Goal: Task Accomplishment & Management: Manage account settings

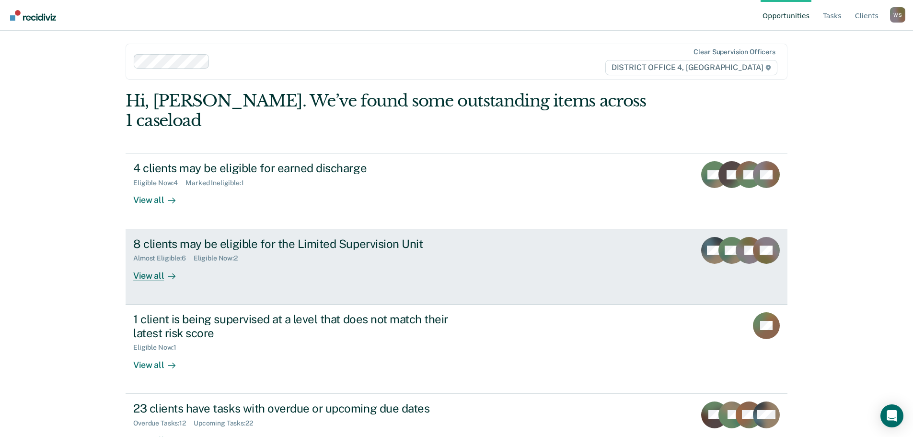
scroll to position [15, 0]
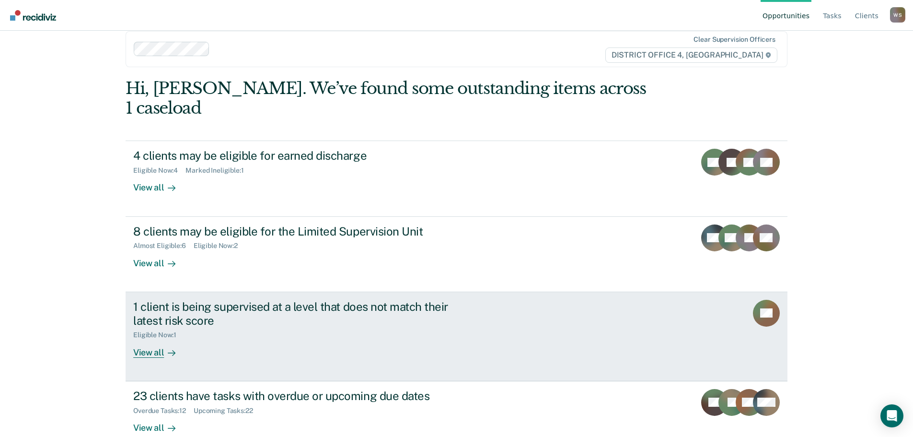
click at [157, 339] on div "View all" at bounding box center [160, 348] width 54 height 19
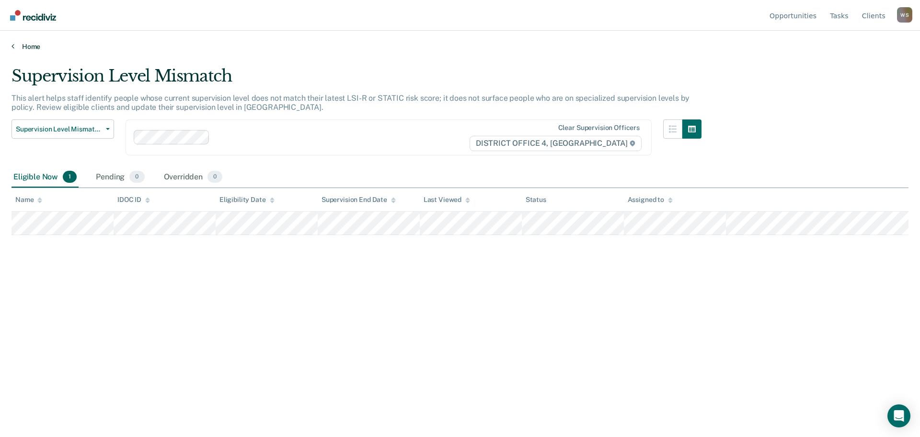
click at [13, 47] on icon at bounding box center [13, 46] width 3 height 8
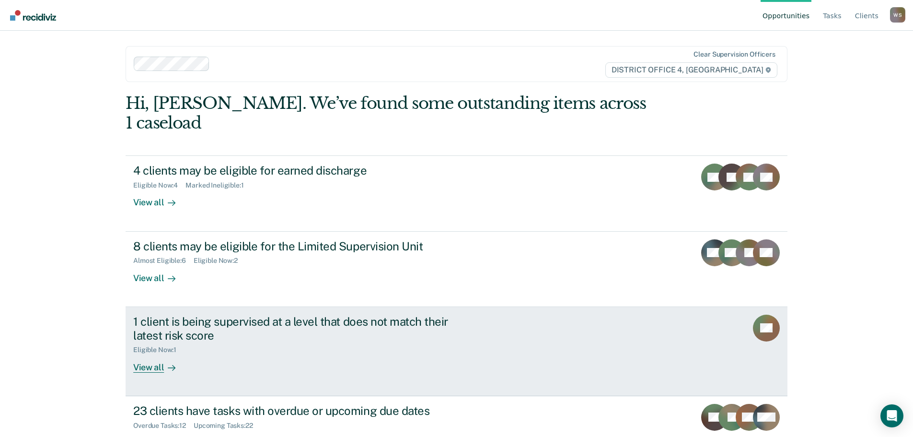
click at [160, 354] on div "View all" at bounding box center [160, 363] width 54 height 19
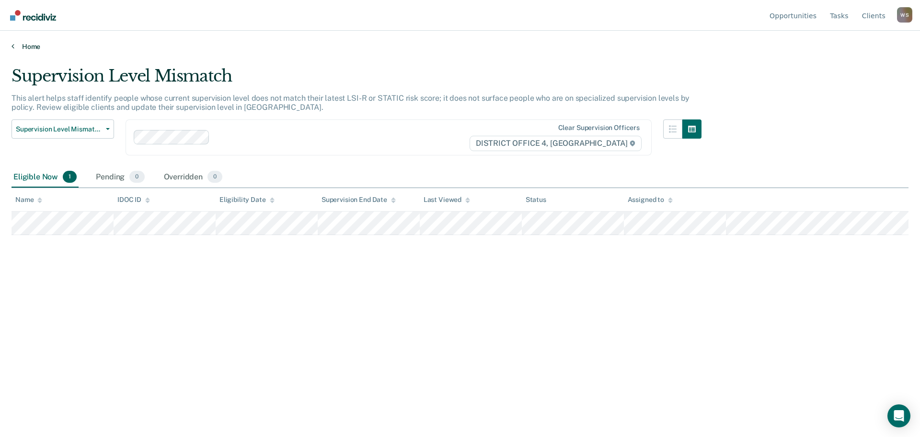
click at [17, 44] on link "Home" at bounding box center [460, 46] width 897 height 9
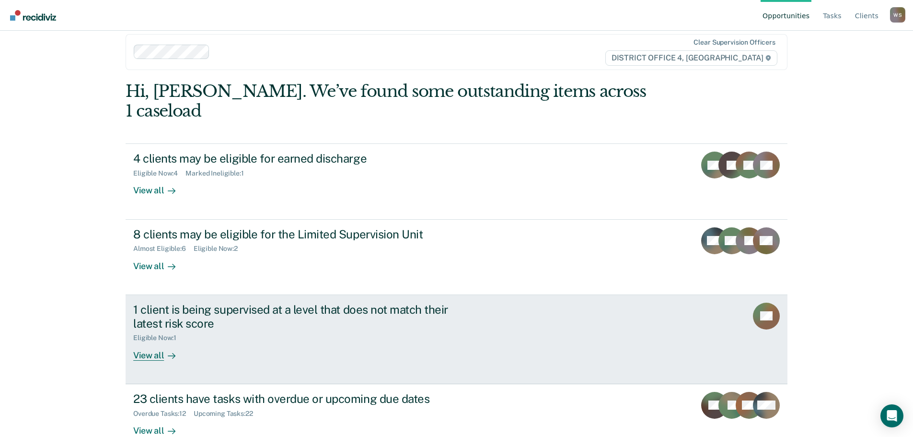
scroll to position [15, 0]
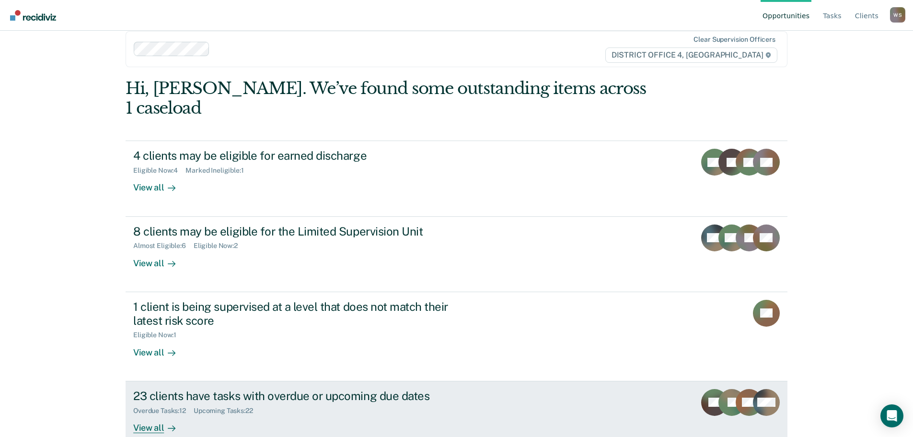
click at [157, 414] on div "View all" at bounding box center [160, 423] width 54 height 19
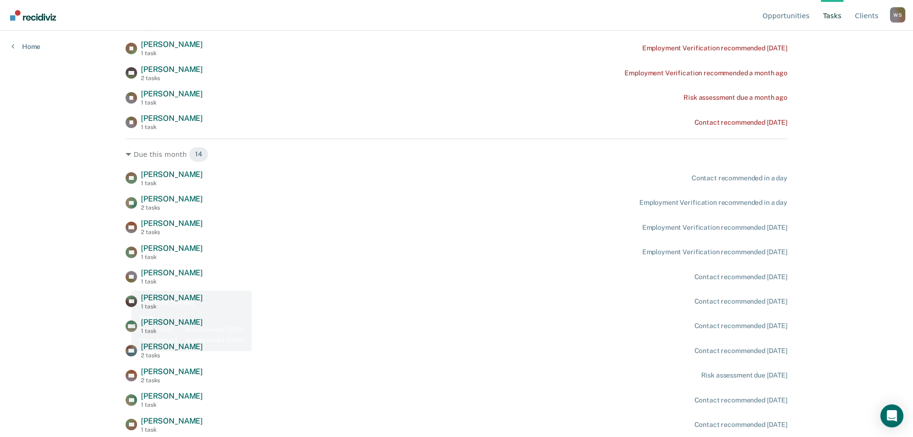
scroll to position [356, 0]
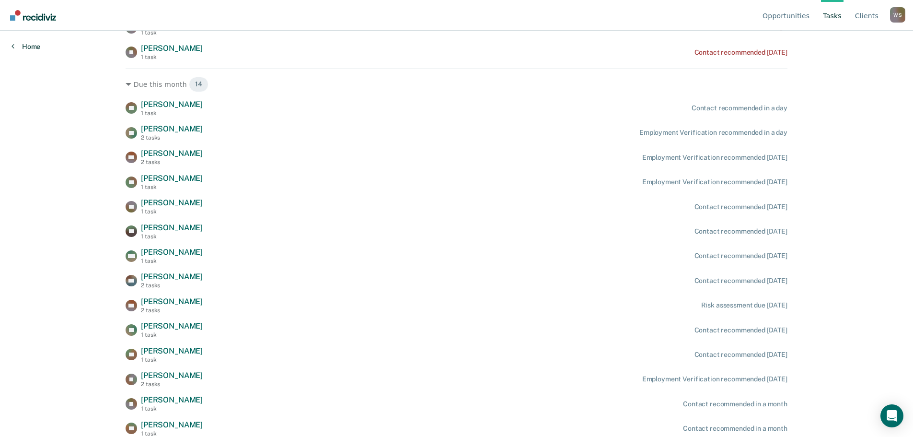
click at [19, 46] on link "Home" at bounding box center [26, 46] width 29 height 9
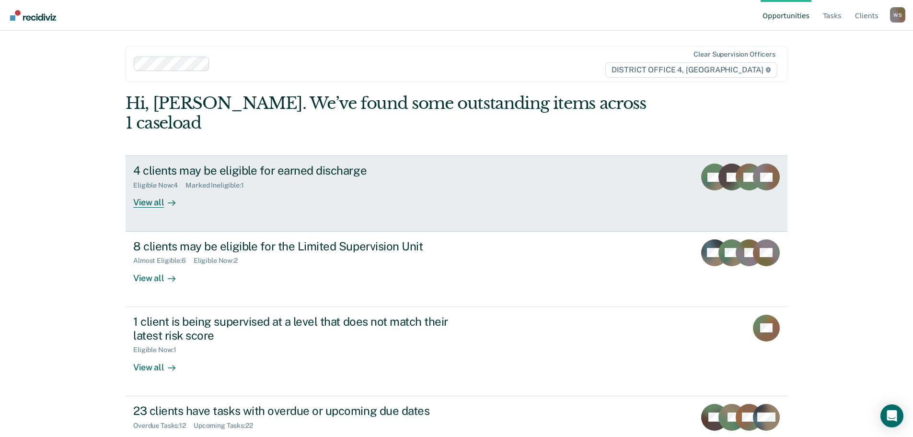
click at [138, 189] on div "View all" at bounding box center [160, 198] width 54 height 19
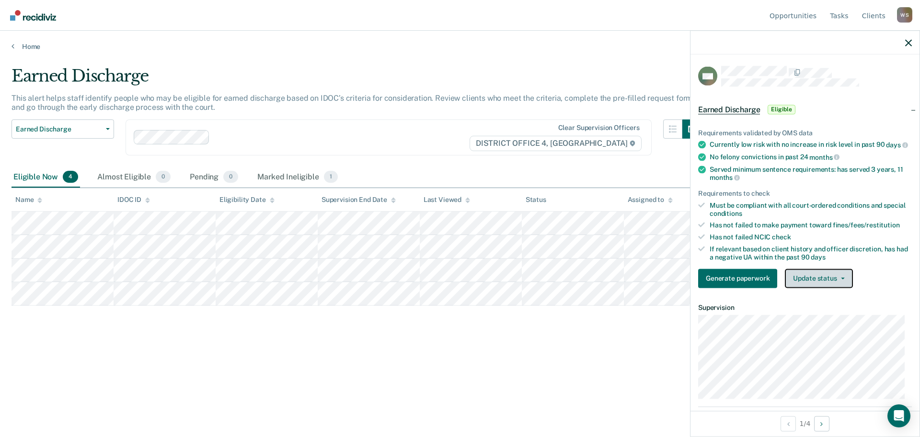
click at [814, 288] on button "Update status" at bounding box center [819, 277] width 68 height 19
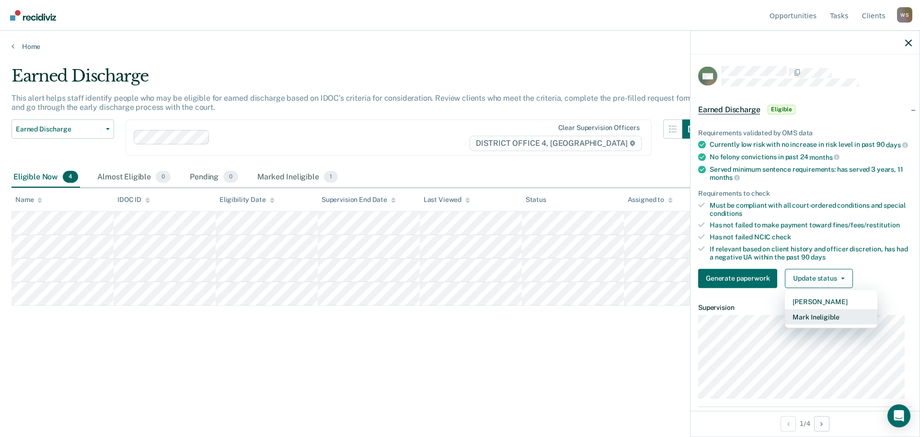
click at [816, 324] on button "Mark Ineligible" at bounding box center [831, 316] width 93 height 15
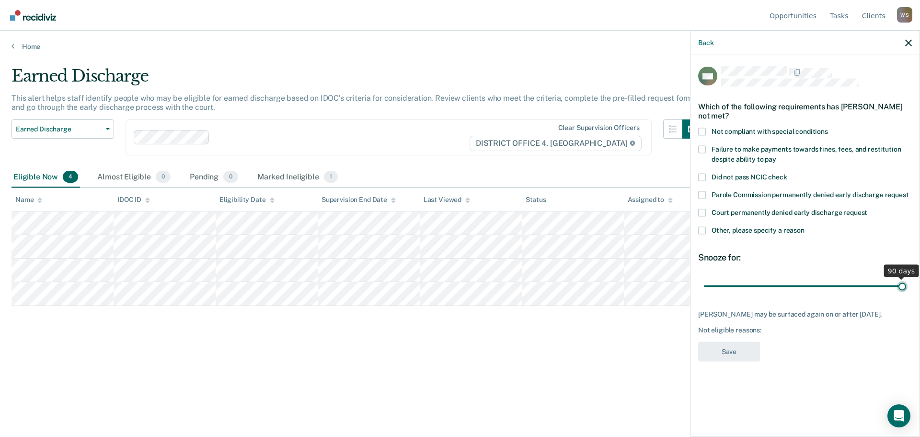
drag, startPoint x: 772, startPoint y: 284, endPoint x: 903, endPoint y: 268, distance: 131.8
type input "90"
click at [903, 278] on input "range" at bounding box center [805, 286] width 202 height 17
click at [705, 229] on span at bounding box center [702, 230] width 8 height 8
click at [805, 226] on input "Other, please specify a reason" at bounding box center [805, 226] width 0 height 0
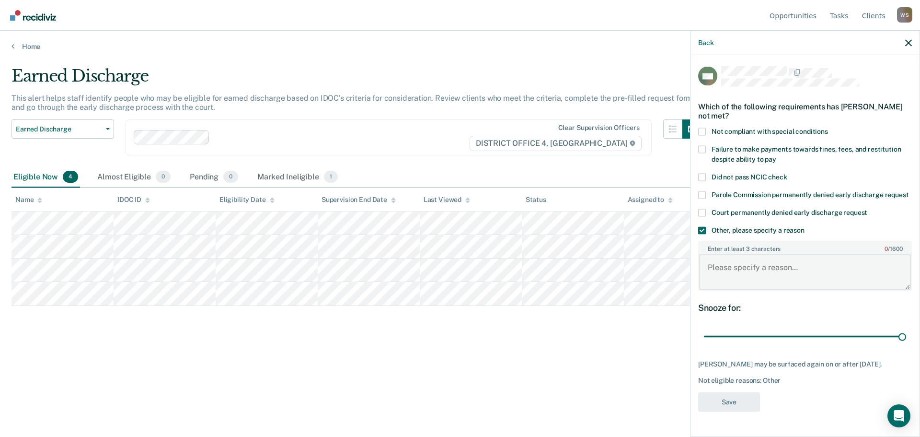
click at [732, 282] on textarea "Enter at least 3 characters 0 / 1600" at bounding box center [805, 271] width 212 height 35
type textarea "multiple outstanding conditions not met."
click at [749, 411] on button "Save" at bounding box center [729, 402] width 62 height 20
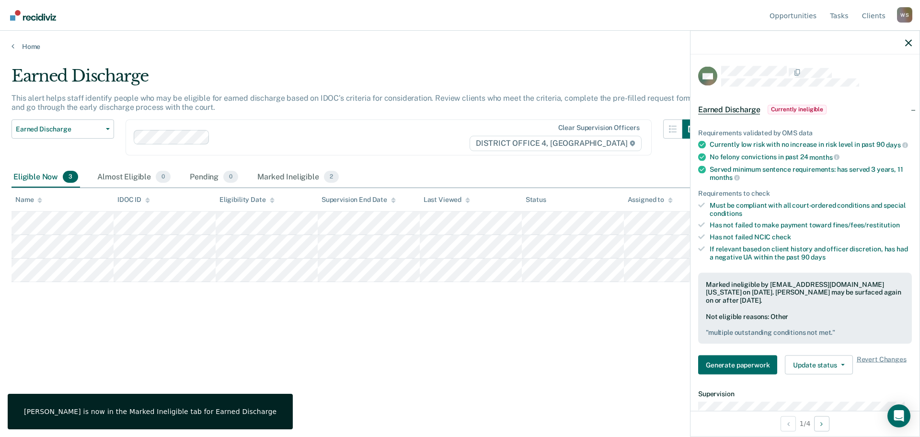
click at [285, 323] on div "Earned Discharge This alert helps staff identify people who may be eligible for…" at bounding box center [460, 215] width 897 height 299
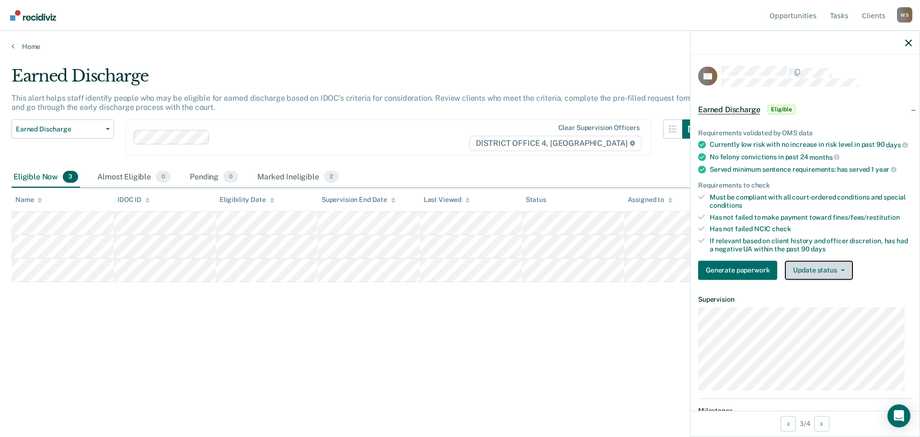
click at [827, 276] on button "Update status" at bounding box center [819, 269] width 68 height 19
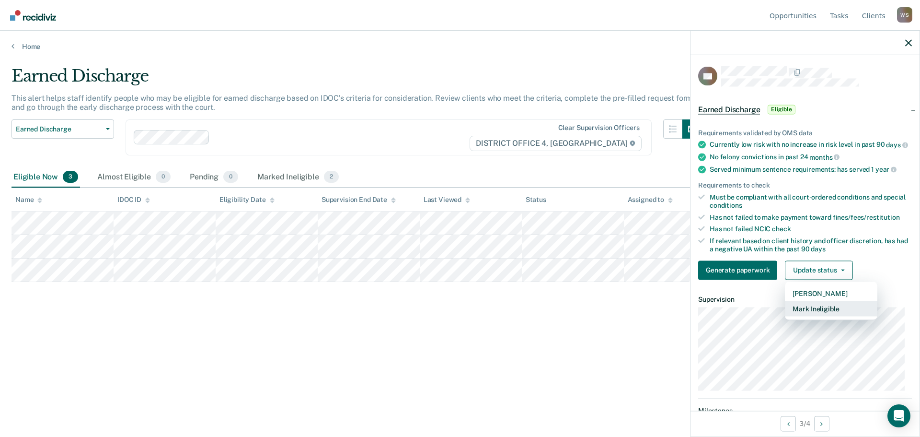
click at [827, 316] on button "Mark Ineligible" at bounding box center [831, 308] width 93 height 15
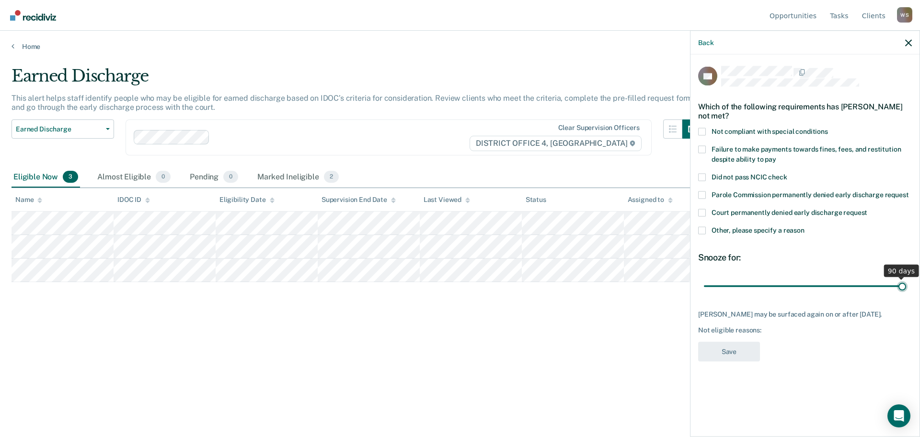
drag, startPoint x: 769, startPoint y: 284, endPoint x: 920, endPoint y: 293, distance: 151.2
type input "90"
click at [906, 293] on input "range" at bounding box center [805, 286] width 202 height 17
click at [702, 231] on span at bounding box center [702, 230] width 8 height 8
click at [805, 226] on input "Other, please specify a reason" at bounding box center [805, 226] width 0 height 0
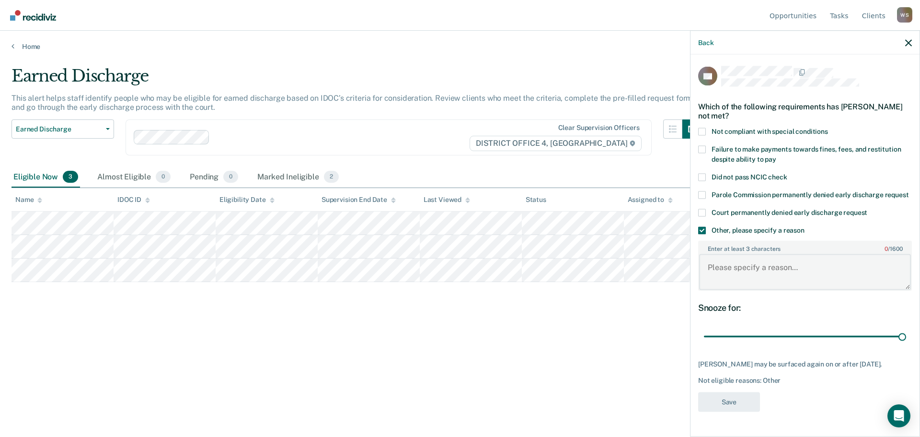
click at [729, 277] on textarea "Enter at least 3 characters 0 / 1600" at bounding box center [805, 271] width 212 height 35
type textarea "absconding"
click at [714, 411] on button "Save" at bounding box center [729, 402] width 62 height 20
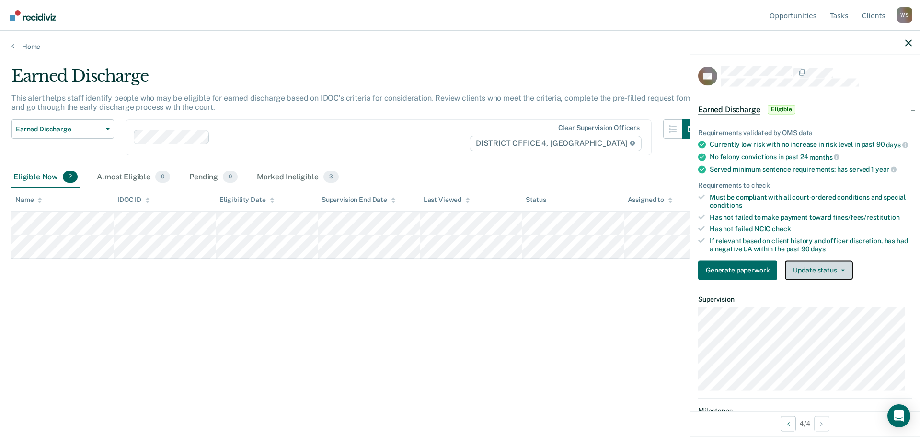
click at [833, 272] on button "Update status" at bounding box center [819, 269] width 68 height 19
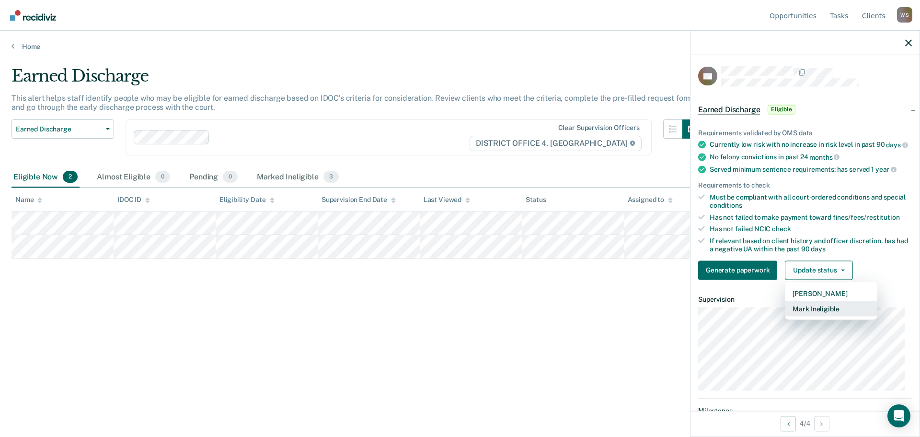
click at [822, 308] on button "Mark Ineligible" at bounding box center [831, 308] width 93 height 15
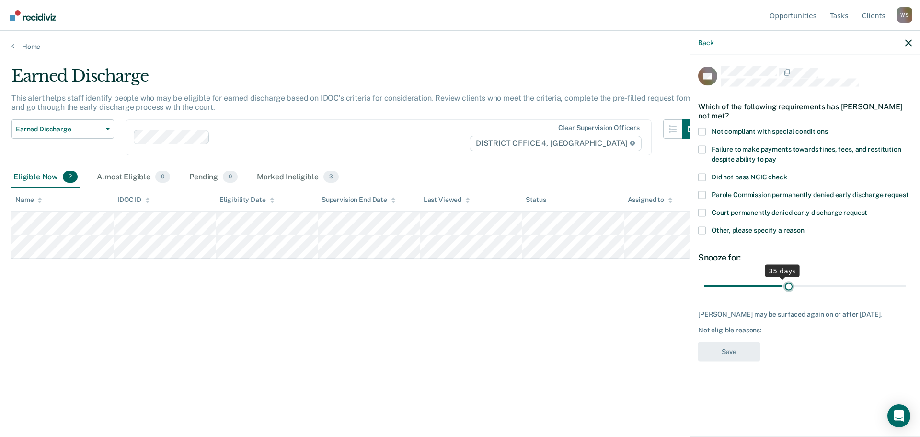
drag, startPoint x: 773, startPoint y: 283, endPoint x: 789, endPoint y: 281, distance: 16.4
type input "38"
click at [789, 281] on input "range" at bounding box center [805, 286] width 202 height 17
click at [708, 232] on label "Other, please specify a reason" at bounding box center [805, 231] width 214 height 10
click at [805, 226] on input "Other, please specify a reason" at bounding box center [805, 226] width 0 height 0
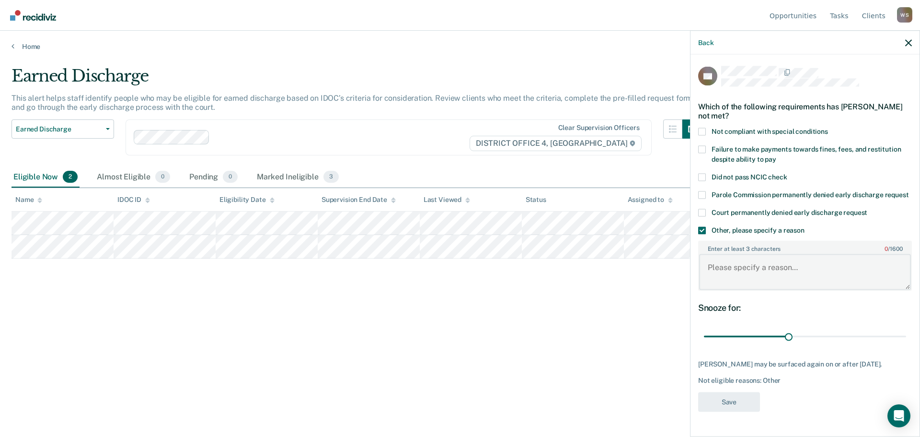
click at [737, 270] on textarea "Enter at least 3 characters 0 / 1600" at bounding box center [805, 271] width 212 height 35
type textarea "is going to work with attorney"
click at [735, 399] on button "Save" at bounding box center [729, 402] width 62 height 20
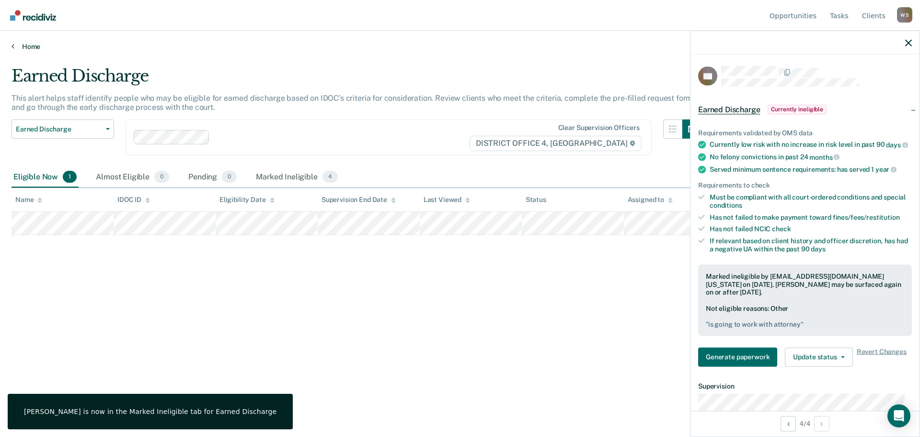
click at [15, 47] on link "Home" at bounding box center [460, 46] width 897 height 9
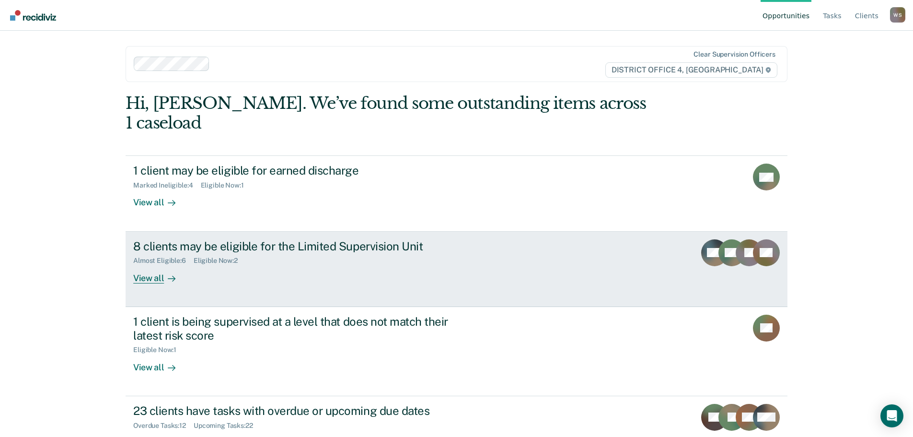
click at [265, 261] on div "8 clients may be eligible for the Limited Supervision Unit Almost Eligible : 6 …" at bounding box center [313, 261] width 360 height 44
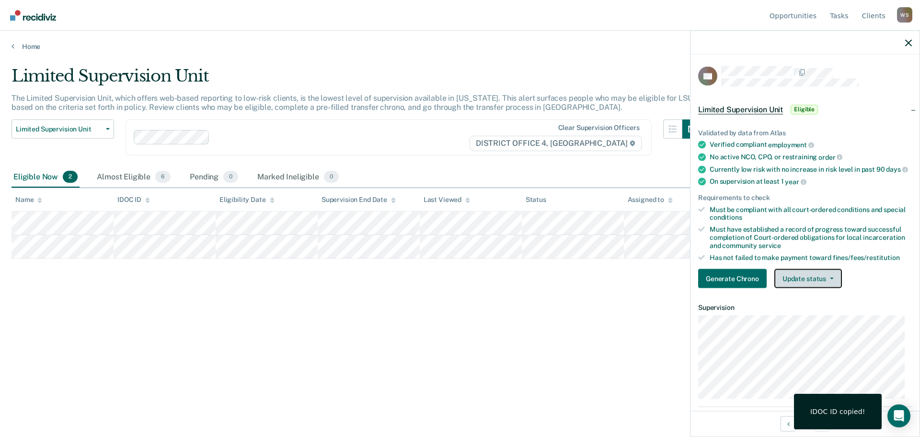
click at [820, 283] on button "Update status" at bounding box center [809, 278] width 68 height 19
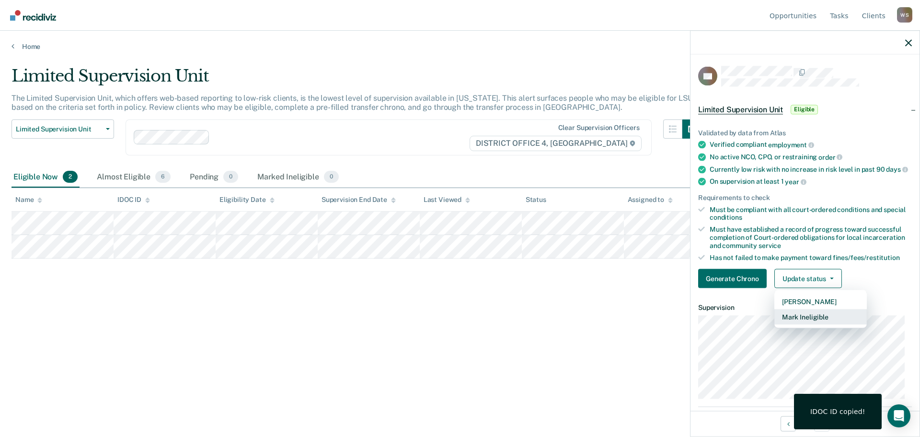
click at [818, 325] on button "Mark Ineligible" at bounding box center [821, 316] width 93 height 15
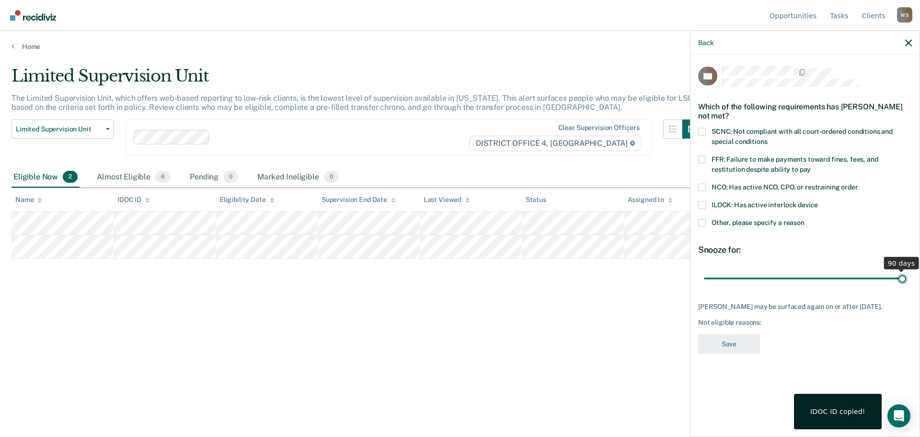
drag, startPoint x: 776, startPoint y: 279, endPoint x: 920, endPoint y: 284, distance: 143.9
type input "90"
click at [906, 284] on input "range" at bounding box center [805, 278] width 202 height 17
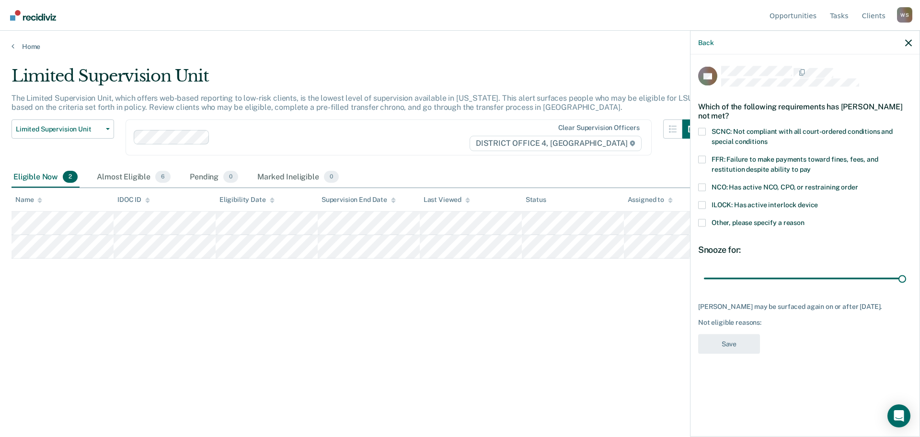
click at [703, 223] on span at bounding box center [702, 223] width 8 height 8
click at [805, 219] on input "Other, please specify a reason" at bounding box center [805, 219] width 0 height 0
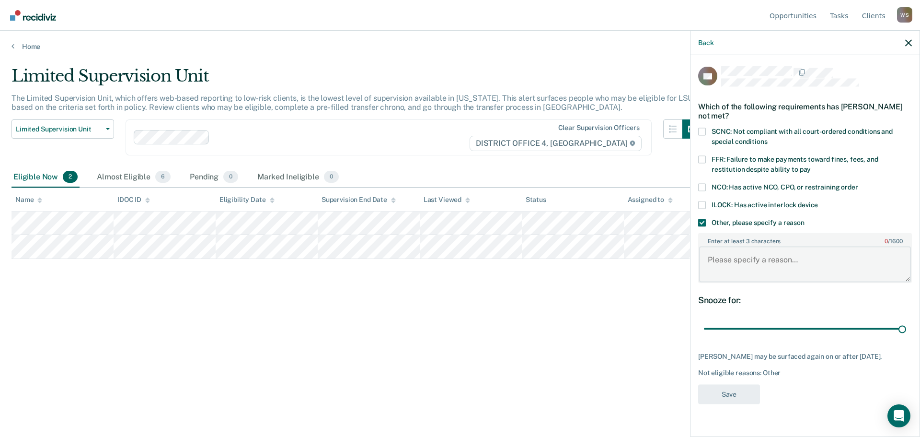
click at [732, 263] on textarea "Enter at least 3 characters 0 / 1600" at bounding box center [805, 263] width 212 height 35
type textarea "absconding"
click at [731, 404] on button "Save" at bounding box center [729, 394] width 62 height 20
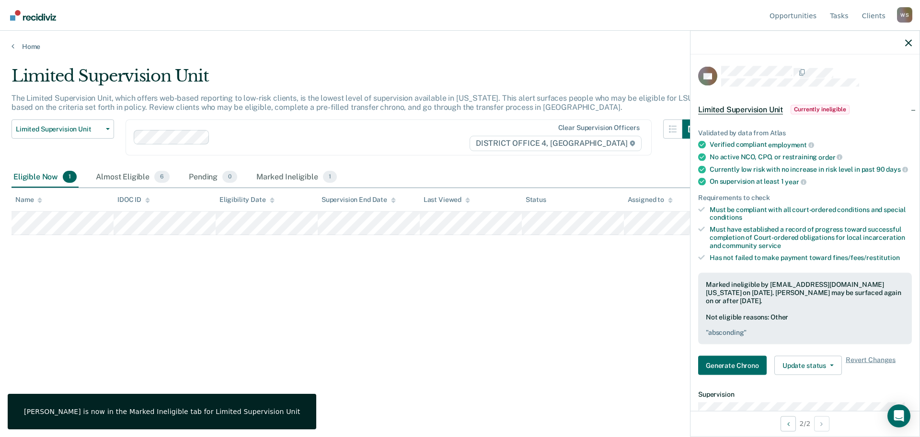
click at [308, 273] on div "Limited Supervision Unit The Limited Supervision Unit, which offers web-based r…" at bounding box center [460, 215] width 897 height 299
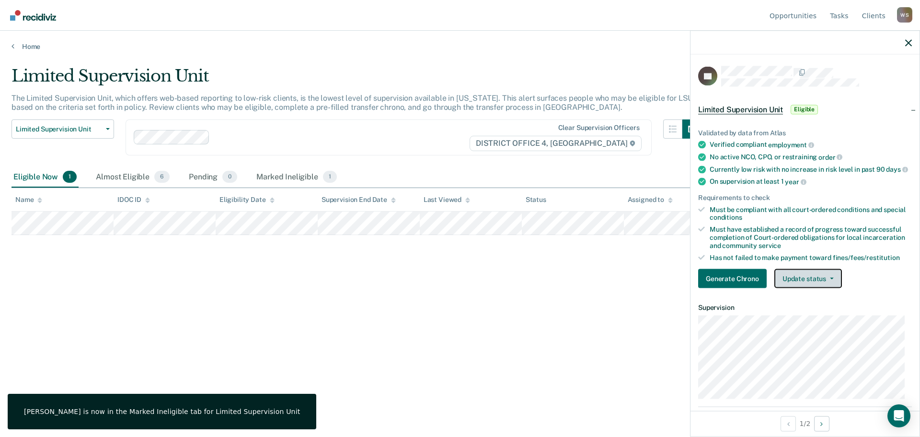
click at [815, 277] on button "Update status" at bounding box center [809, 278] width 68 height 19
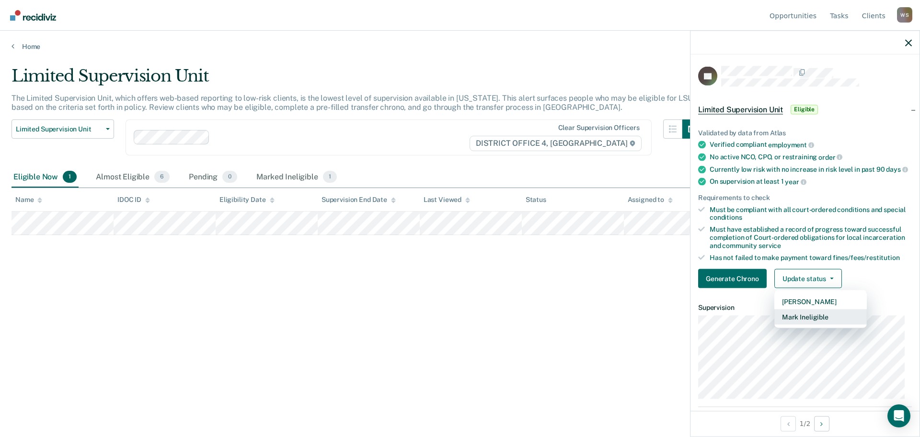
click at [804, 323] on button "Mark Ineligible" at bounding box center [821, 316] width 93 height 15
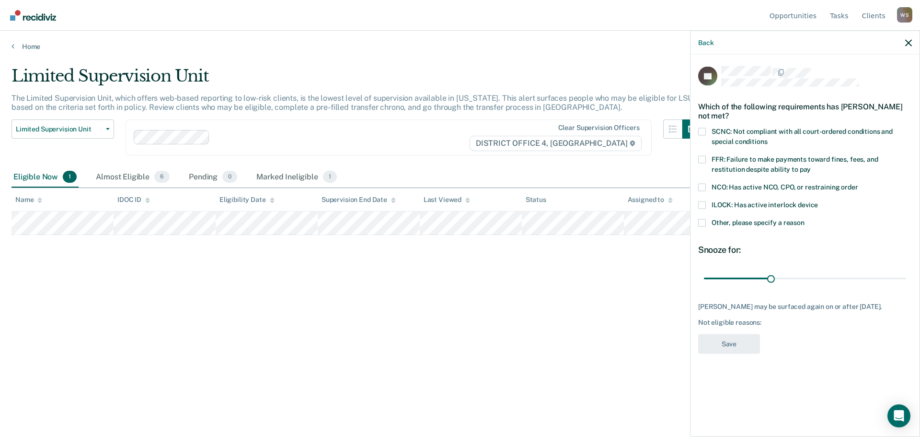
click at [701, 223] on span at bounding box center [702, 223] width 8 height 8
click at [805, 219] on input "Other, please specify a reason" at bounding box center [805, 219] width 0 height 0
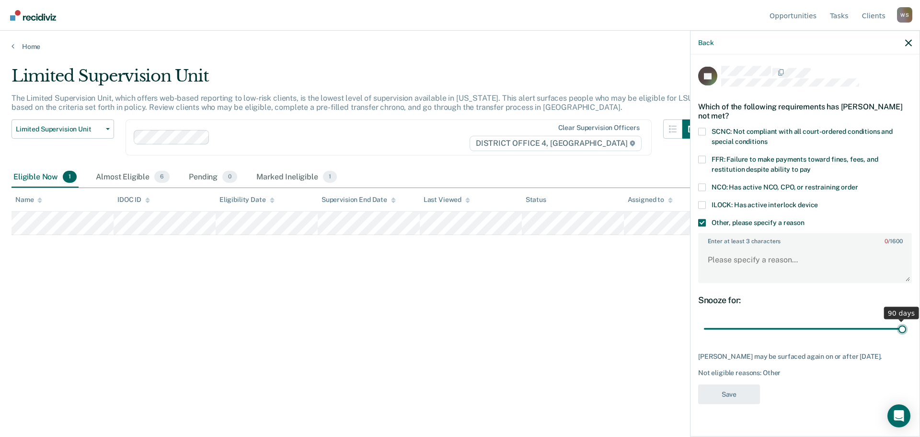
drag, startPoint x: 794, startPoint y: 329, endPoint x: 920, endPoint y: 359, distance: 129.1
type input "90"
click at [906, 337] on input "range" at bounding box center [805, 328] width 202 height 17
click at [731, 263] on textarea "Enter at least 3 characters 0 / 1600" at bounding box center [805, 263] width 212 height 35
type textarea "n"
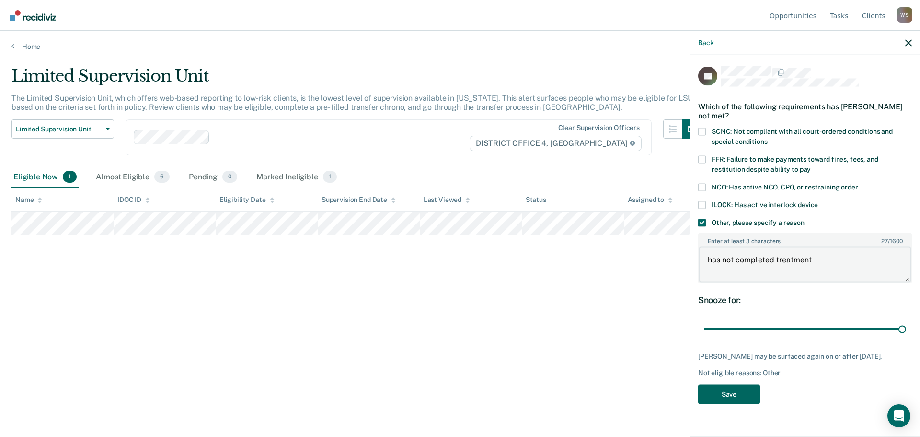
type textarea "has not completed treatment"
click at [726, 387] on button "Save" at bounding box center [729, 394] width 62 height 20
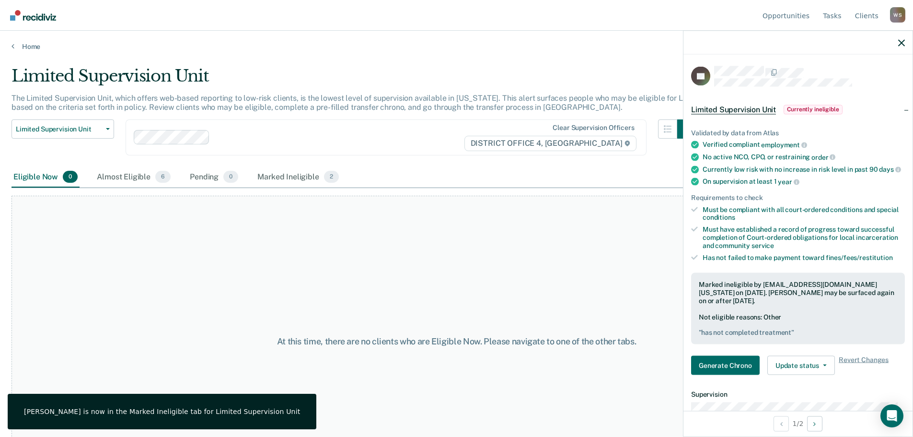
click at [33, 53] on main "Limited Supervision Unit The Limited Supervision Unit, which offers web-based r…" at bounding box center [456, 242] width 913 height 383
click at [32, 46] on link "Home" at bounding box center [457, 46] width 890 height 9
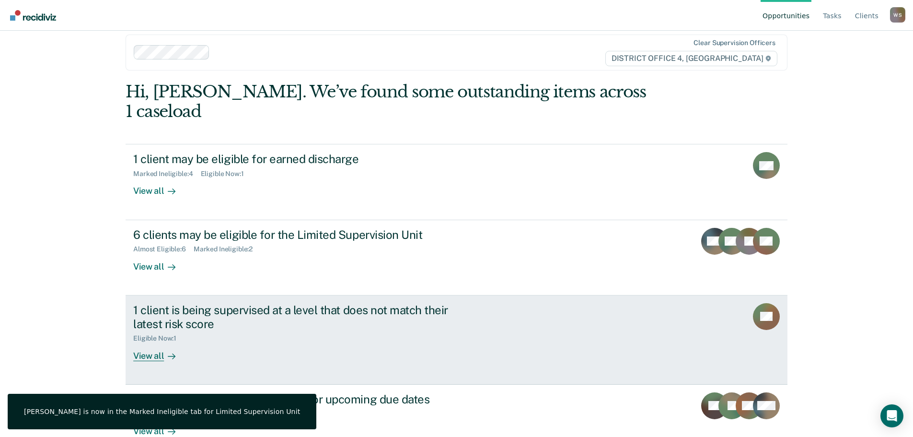
scroll to position [15, 0]
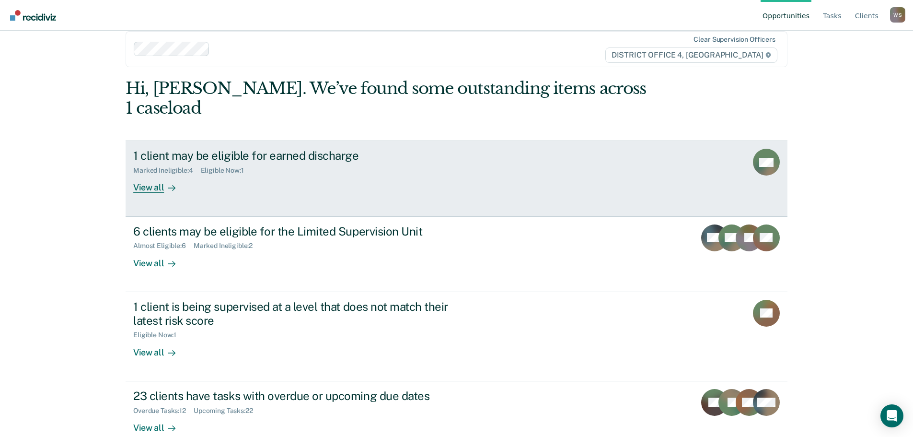
click at [168, 184] on icon at bounding box center [172, 188] width 8 height 8
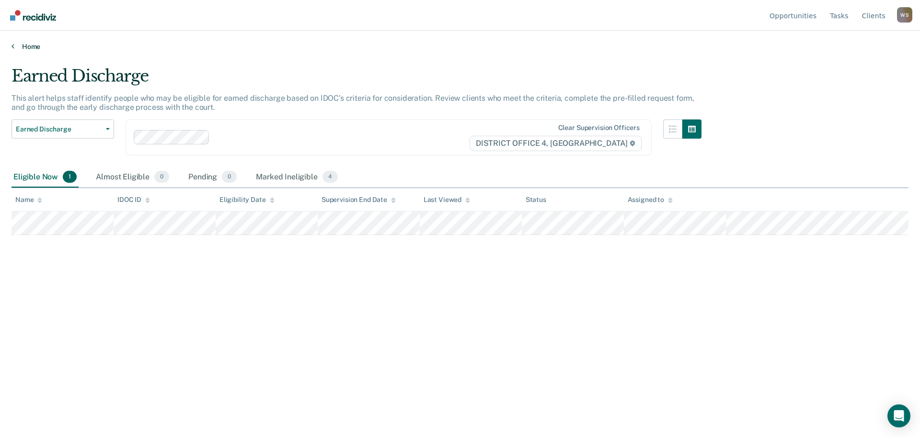
click at [17, 46] on link "Home" at bounding box center [460, 46] width 897 height 9
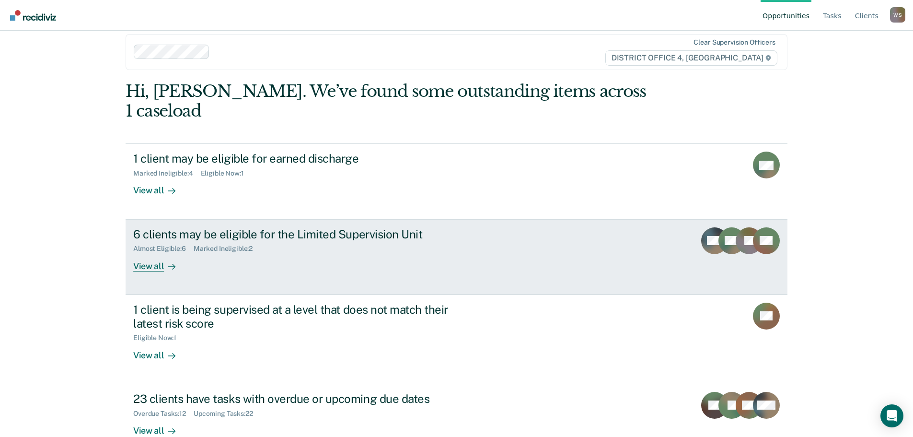
scroll to position [15, 0]
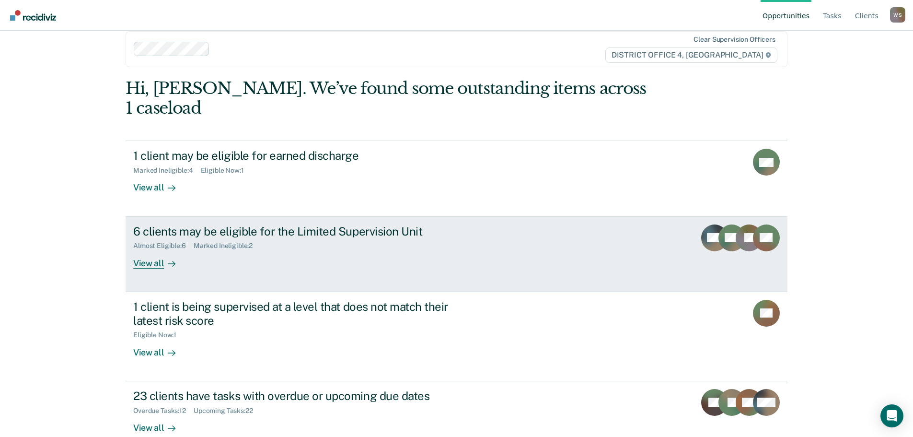
click at [138, 250] on div "View all" at bounding box center [160, 259] width 54 height 19
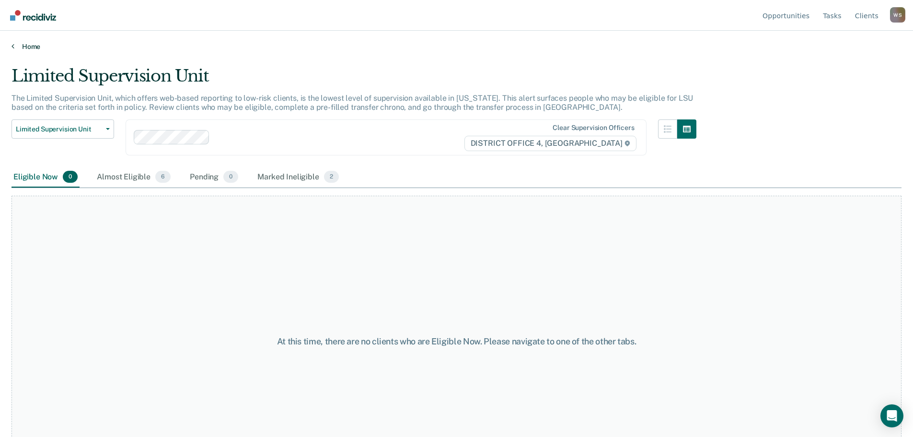
click at [23, 43] on link "Home" at bounding box center [457, 46] width 890 height 9
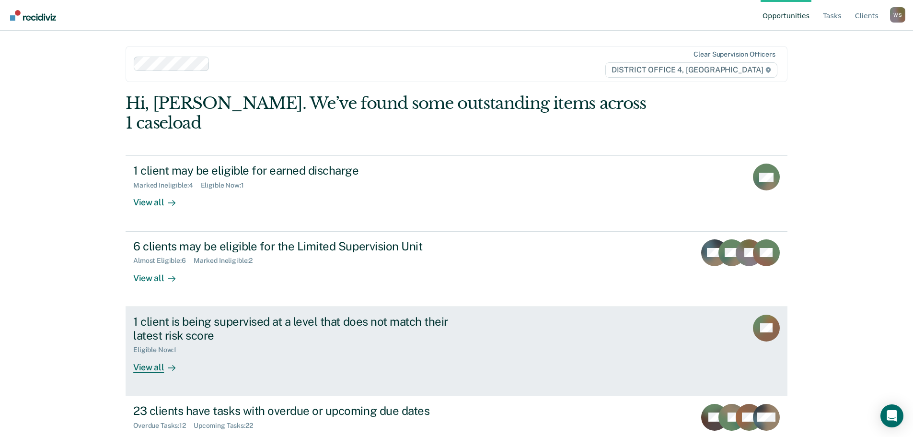
click at [152, 354] on div "View all" at bounding box center [160, 363] width 54 height 19
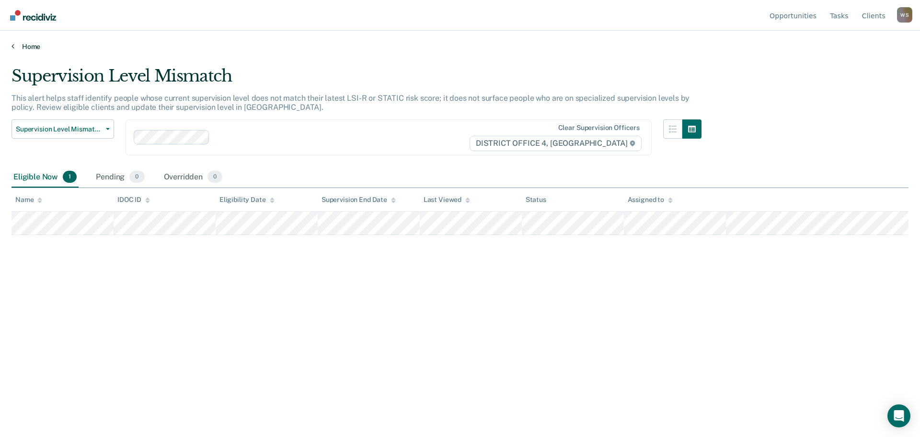
click at [12, 47] on icon at bounding box center [13, 46] width 3 height 8
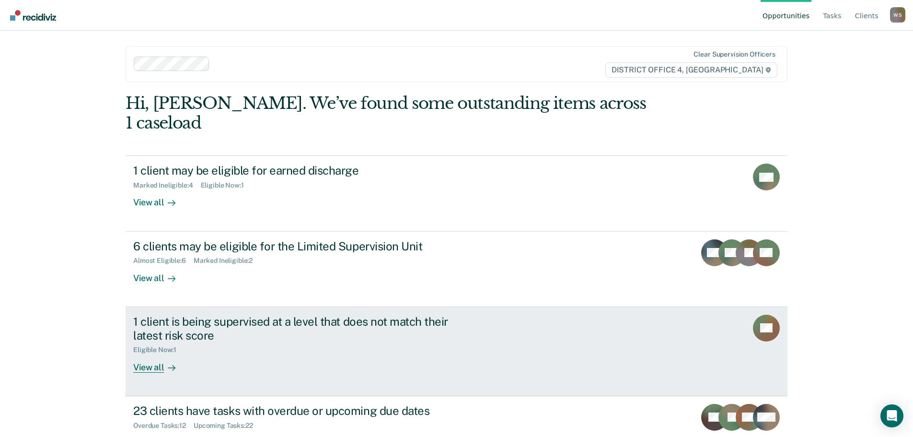
scroll to position [15, 0]
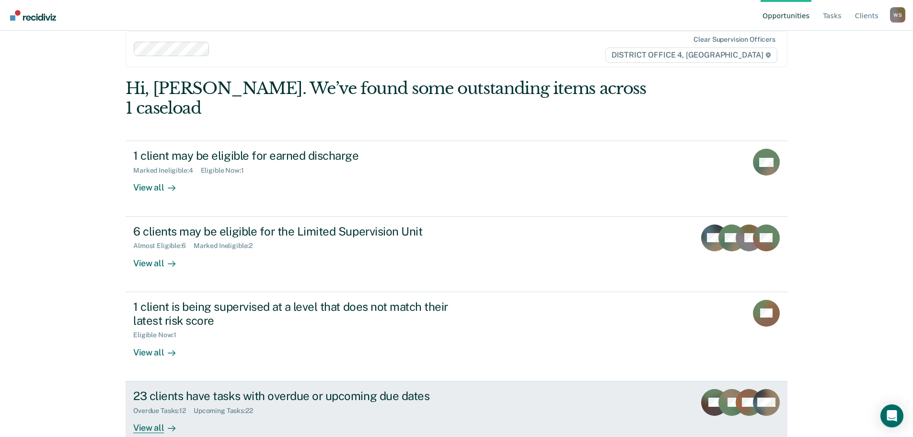
click at [176, 414] on div "View all" at bounding box center [160, 423] width 54 height 19
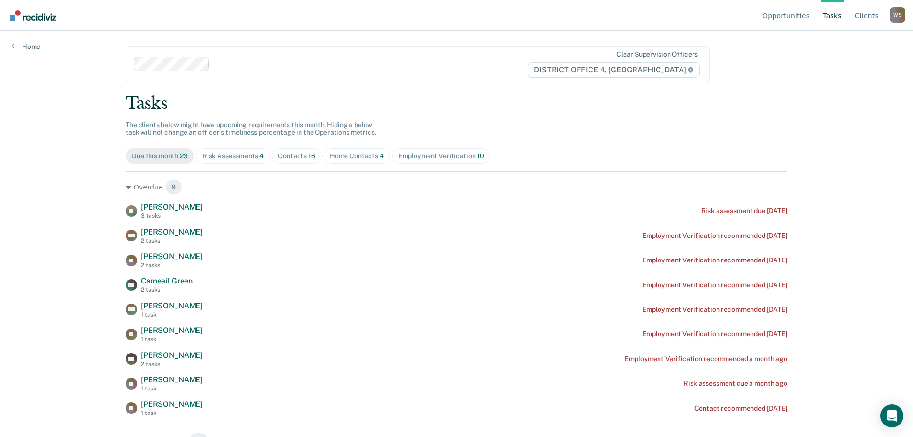
click at [28, 39] on div "Home" at bounding box center [26, 41] width 52 height 20
click at [28, 46] on link "Home" at bounding box center [26, 46] width 29 height 9
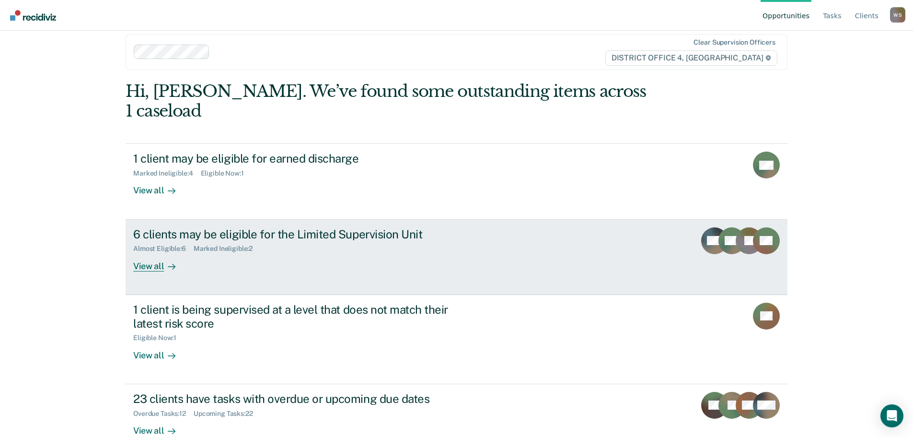
scroll to position [15, 0]
